Goal: Task Accomplishment & Management: Manage account settings

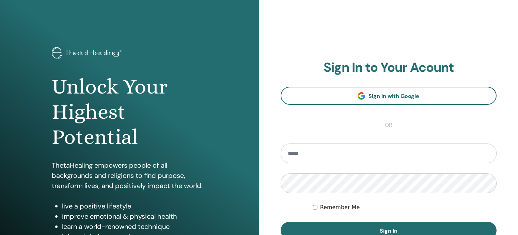
click at [348, 150] on input "email" at bounding box center [388, 154] width 216 height 20
drag, startPoint x: 322, startPoint y: 143, endPoint x: 318, endPoint y: 151, distance: 9.0
click at [322, 144] on section "Sign In to Your Acount Sign In with Google or Remember Me Sign In" at bounding box center [388, 150] width 216 height 180
click at [325, 151] on input "email" at bounding box center [388, 154] width 216 height 20
type input "**********"
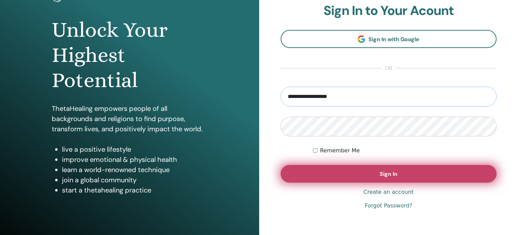
scroll to position [66, 0]
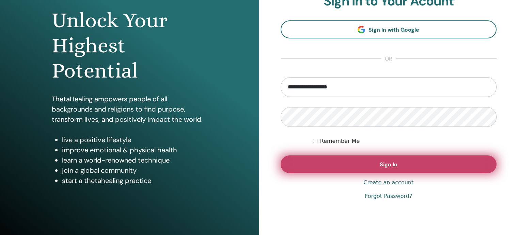
click at [378, 168] on button "Sign In" at bounding box center [388, 164] width 216 height 18
